Goal: Task Accomplishment & Management: Use online tool/utility

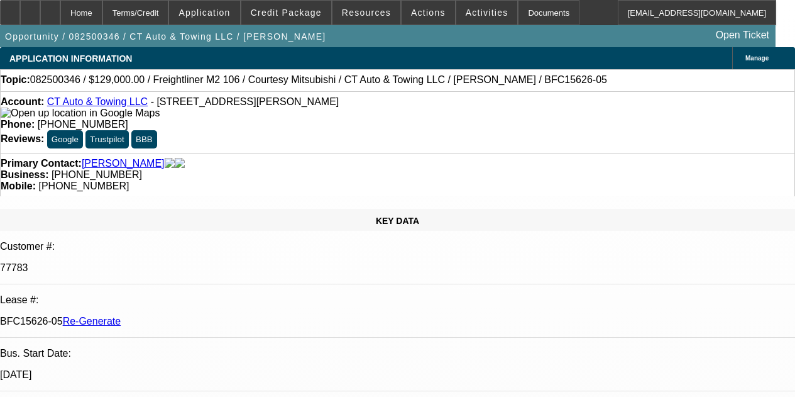
select select "4"
select select "0"
select select "3"
select select "0"
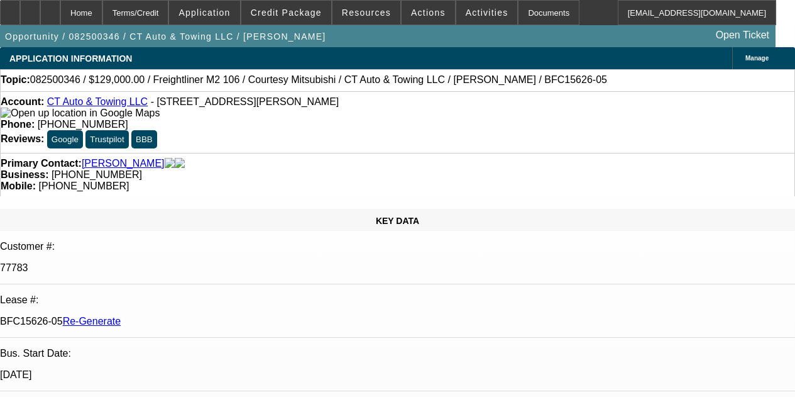
select select "6"
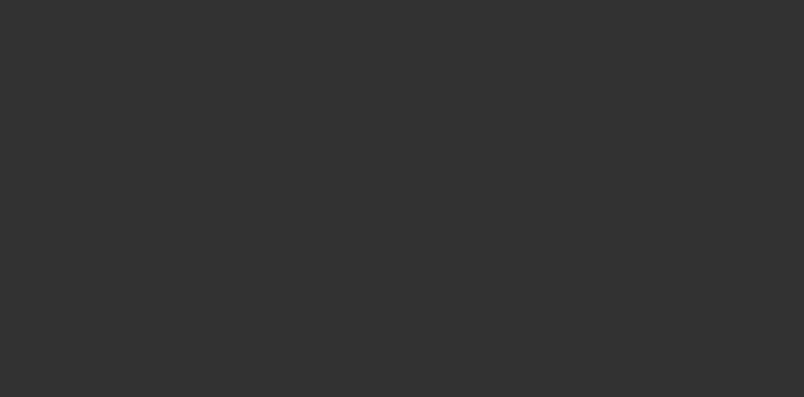
select select "4"
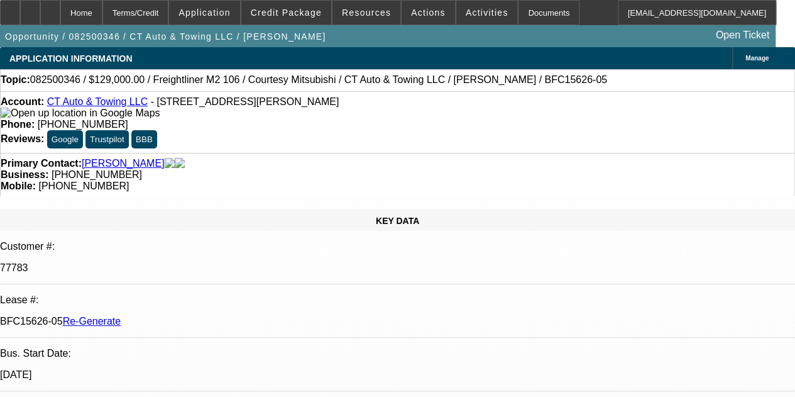
select select "0"
select select "3"
select select "0"
select select "6"
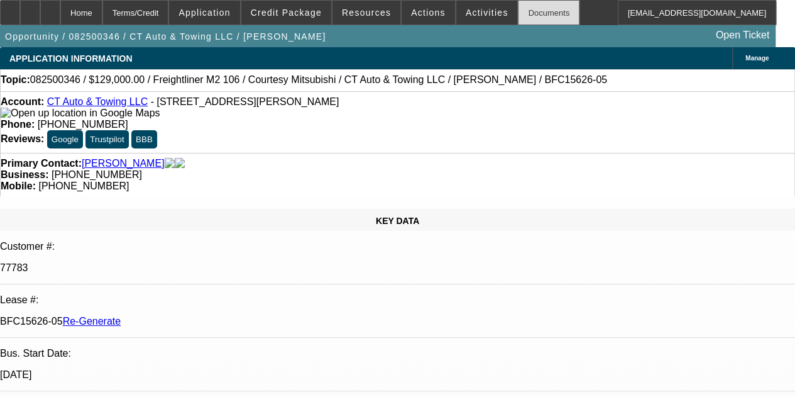
click at [529, 10] on div "Documents" at bounding box center [549, 12] width 62 height 25
click at [466, 8] on span "Activities" at bounding box center [487, 13] width 43 height 10
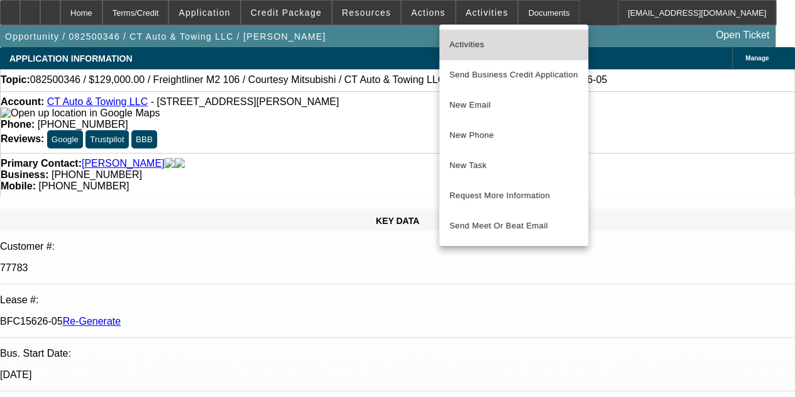
click at [468, 38] on span "Activities" at bounding box center [513, 44] width 129 height 15
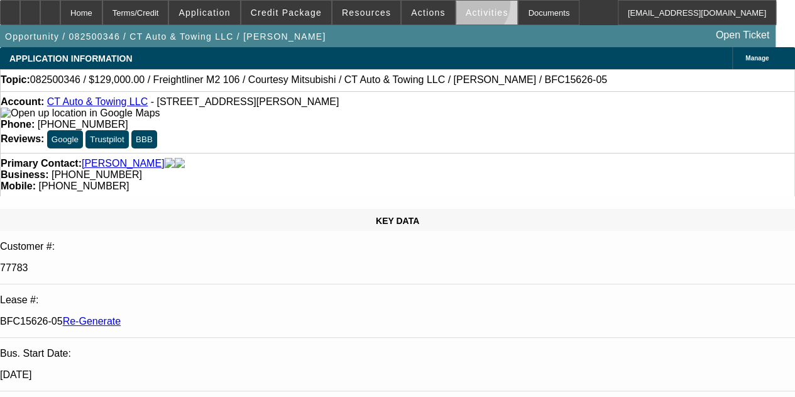
click at [456, 6] on span at bounding box center [487, 12] width 62 height 30
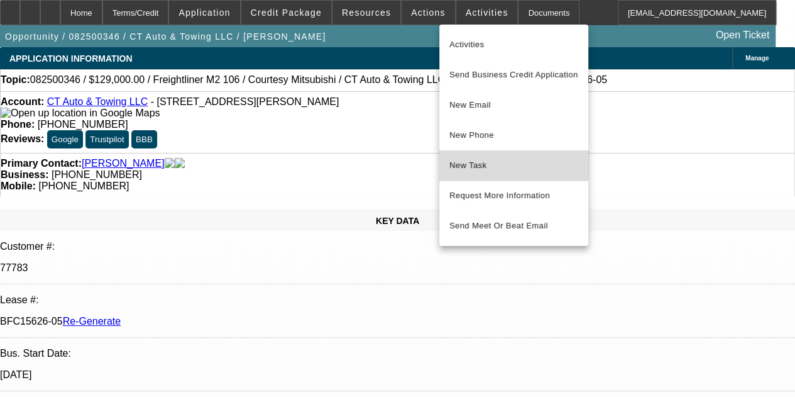
click at [469, 158] on span "New Task" at bounding box center [513, 165] width 129 height 15
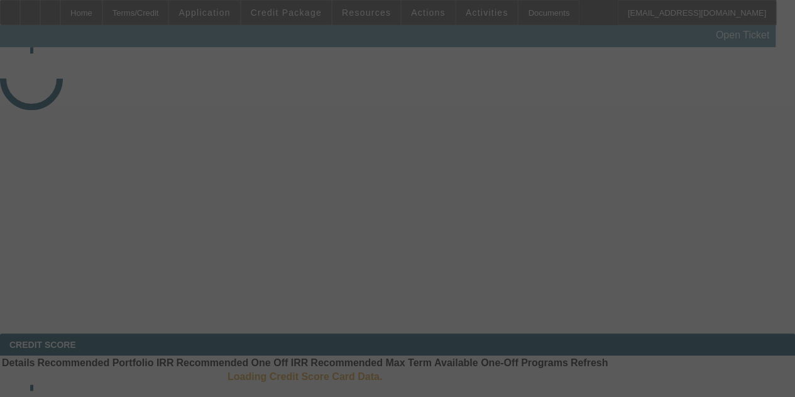
click at [503, 9] on div at bounding box center [397, 198] width 795 height 397
select select "4"
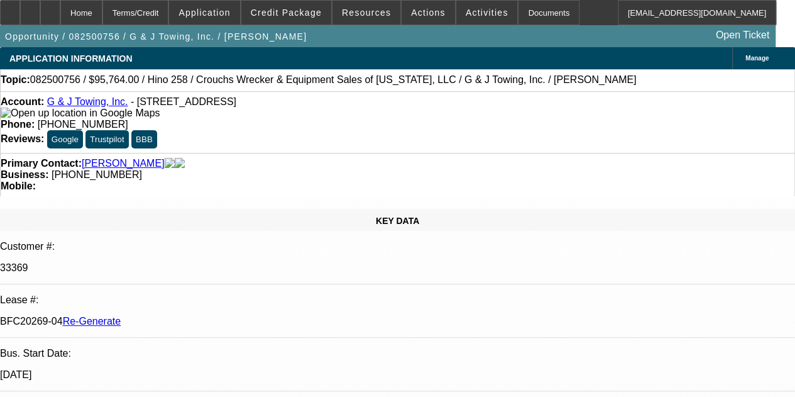
select select "0"
select select "1"
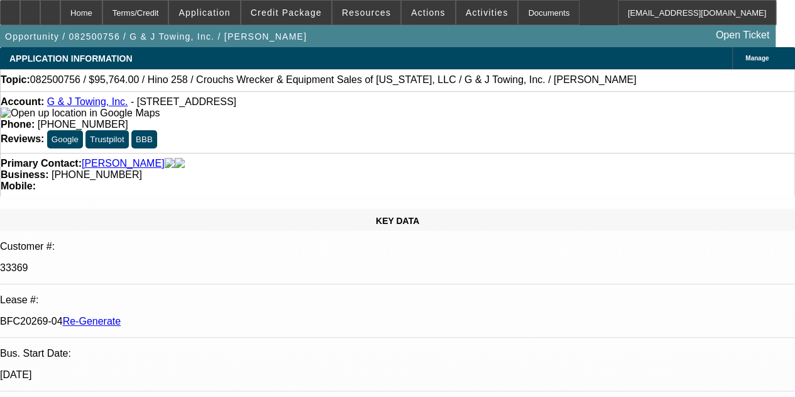
select select "6"
click at [519, 10] on div "Documents" at bounding box center [549, 12] width 62 height 25
